Goal: Task Accomplishment & Management: Use online tool/utility

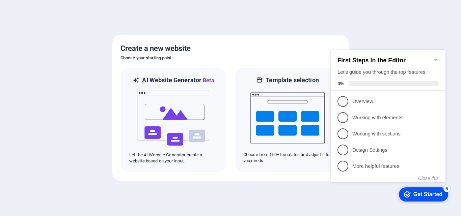
click at [438, 58] on icon "Minimize checklist" at bounding box center [436, 59] width 5 height 5
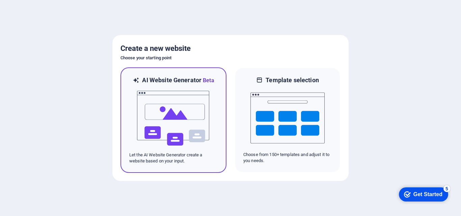
click at [146, 77] on h6 "AI Website Generator Beta" at bounding box center [178, 80] width 72 height 8
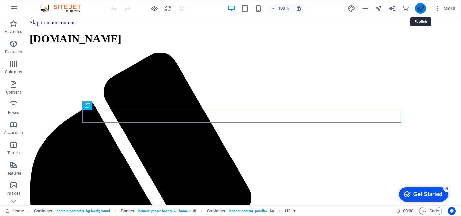
click at [423, 6] on icon "publish" at bounding box center [421, 9] width 8 height 8
click at [421, 6] on icon "publish" at bounding box center [421, 9] width 8 height 8
